Goal: Transaction & Acquisition: Purchase product/service

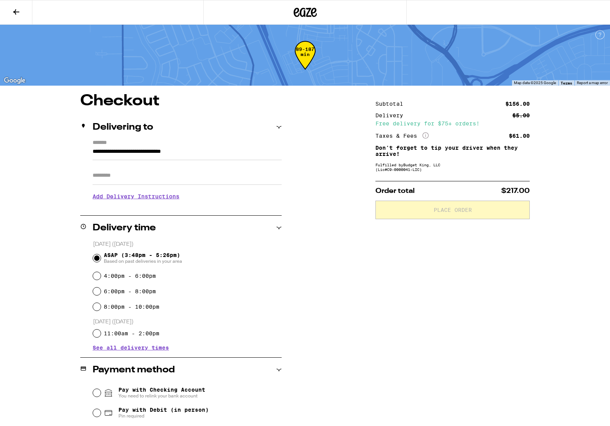
click at [304, 11] on icon at bounding box center [305, 12] width 12 height 9
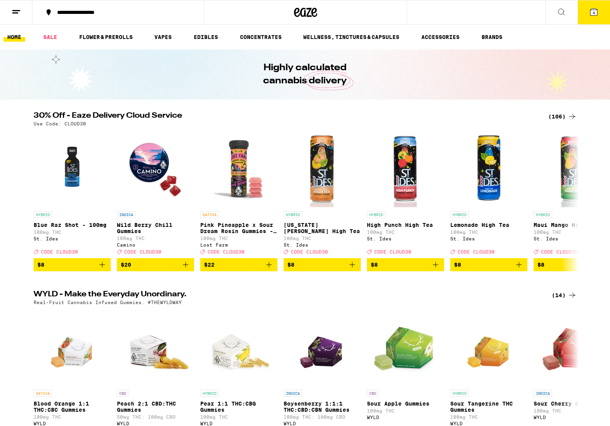
click at [596, 9] on icon at bounding box center [593, 11] width 7 height 7
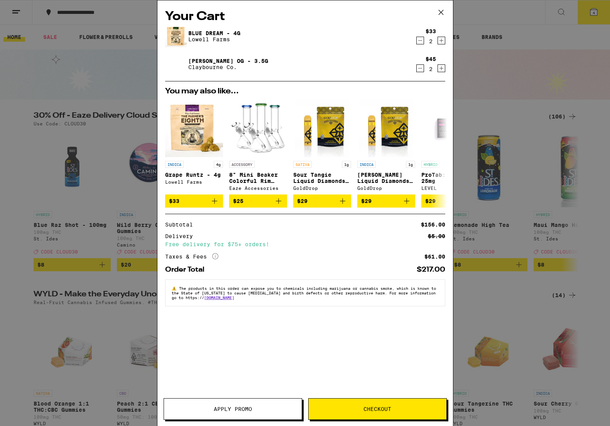
click at [406, 401] on button "Checkout" at bounding box center [377, 409] width 138 height 22
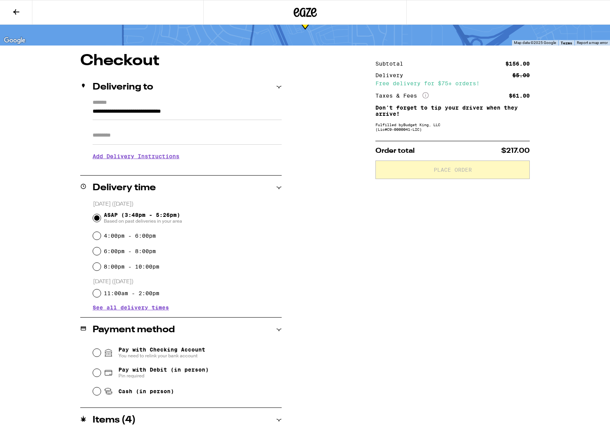
scroll to position [103, 0]
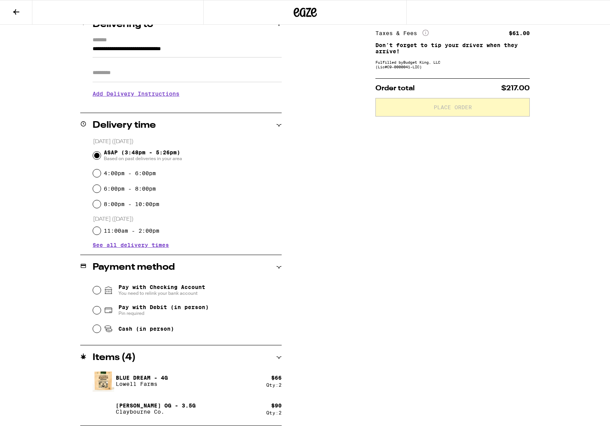
click at [165, 292] on span "You need to relink your bank account" at bounding box center [161, 293] width 87 height 6
click at [101, 292] on input "Pay with Checking Account You need to relink your bank account" at bounding box center [97, 290] width 8 height 8
click at [167, 310] on span "Pay with Debit (in person)" at bounding box center [163, 307] width 90 height 6
click at [101, 310] on input "Pay with Debit (in person) Pin required" at bounding box center [97, 310] width 8 height 8
radio input "true"
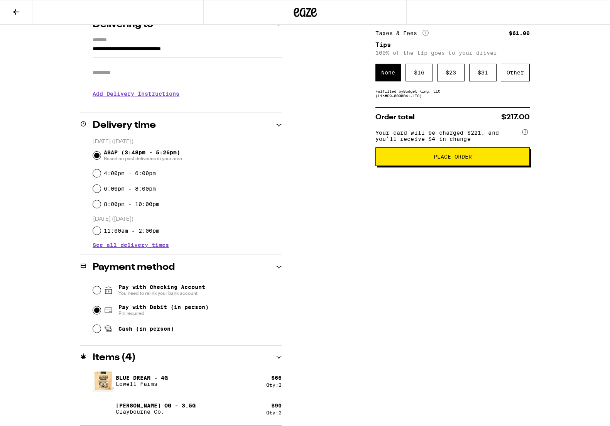
click at [459, 159] on span "Place Order" at bounding box center [452, 156] width 38 height 5
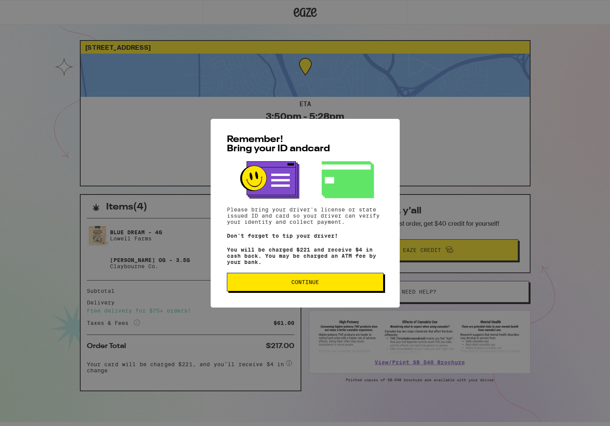
click at [369, 288] on button "Continue" at bounding box center [305, 282] width 157 height 19
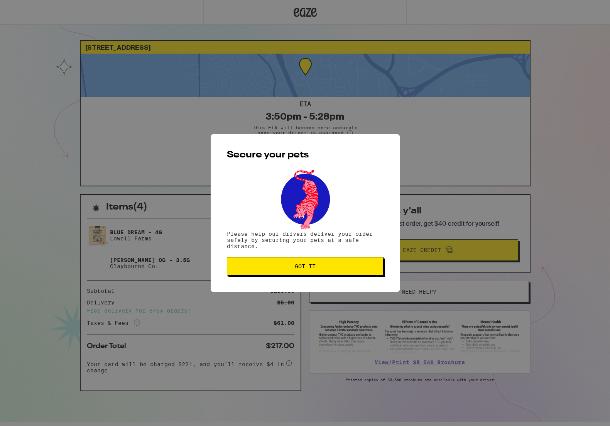
click at [303, 263] on button "Got it" at bounding box center [305, 266] width 157 height 19
